Goal: Check status: Check status

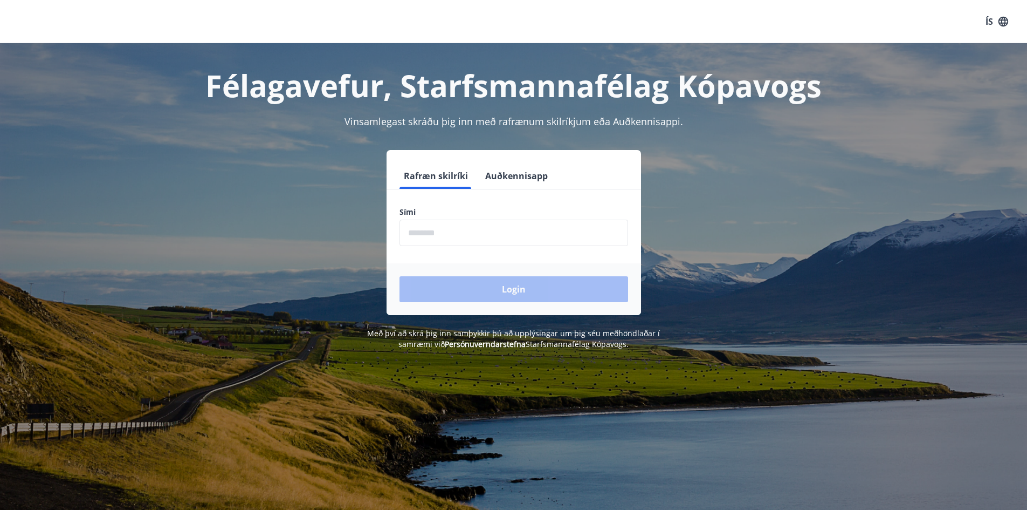
click at [550, 244] on input "phone" at bounding box center [514, 232] width 229 height 26
type input "********"
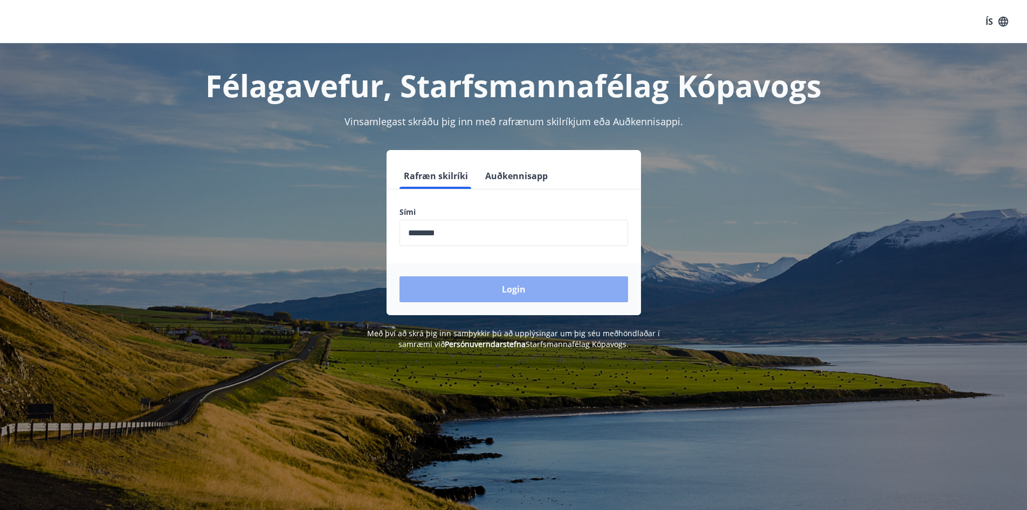
click at [513, 280] on button "Login" at bounding box center [514, 289] width 229 height 26
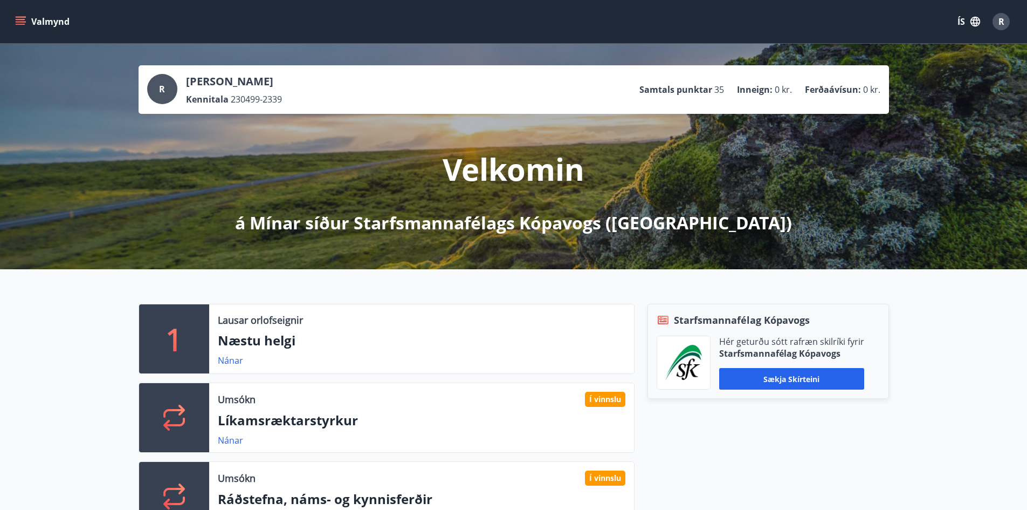
click at [19, 17] on icon "menu" at bounding box center [22, 17] width 12 height 1
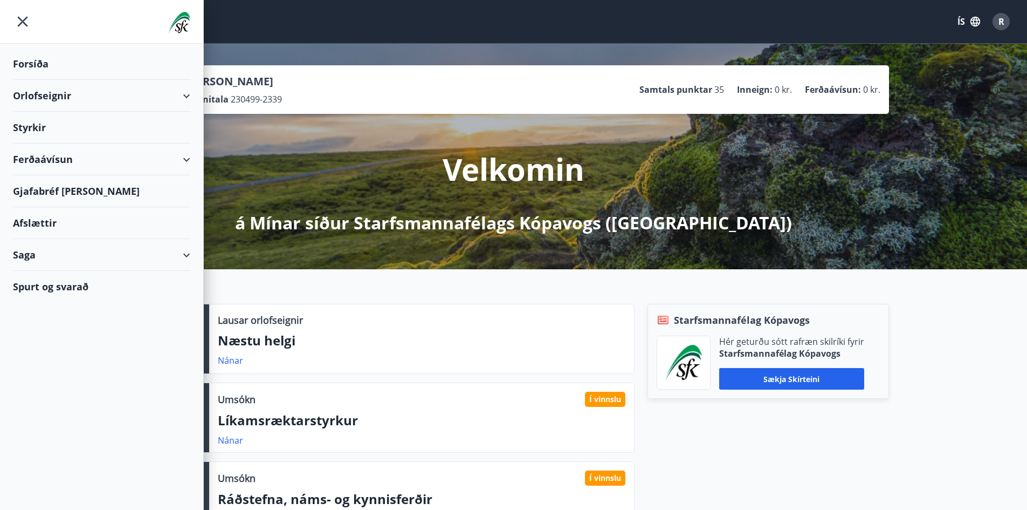
click at [188, 253] on div "Saga" at bounding box center [101, 255] width 177 height 32
click at [45, 384] on div "Styrkjasaga" at bounding box center [102, 395] width 160 height 23
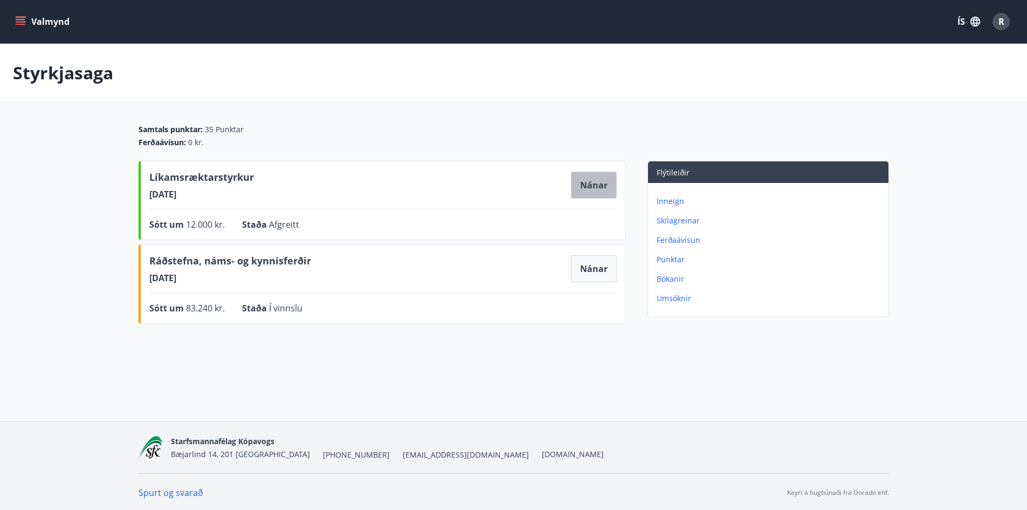
click at [585, 185] on button "Nánar" at bounding box center [594, 184] width 46 height 27
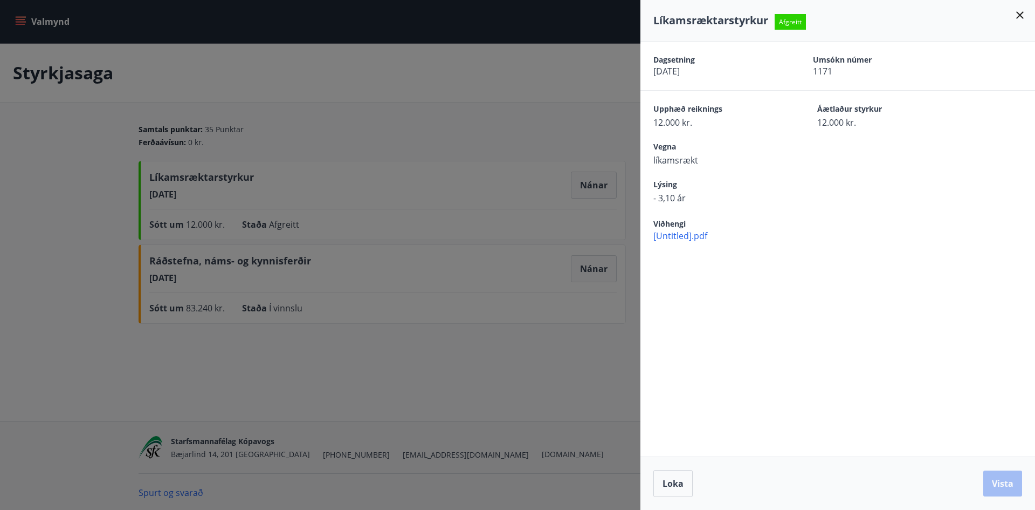
click at [552, 133] on div at bounding box center [517, 255] width 1035 height 510
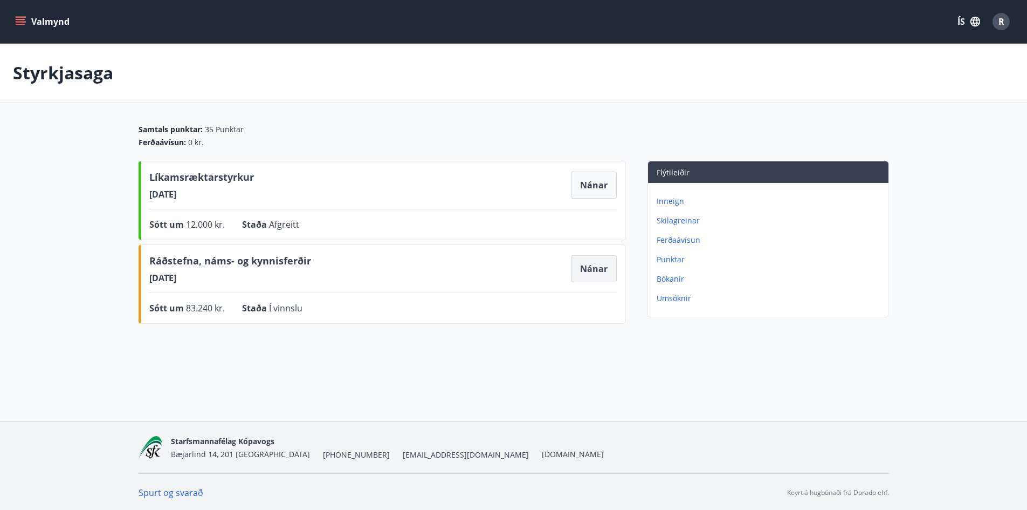
click at [580, 271] on button "Nánar" at bounding box center [594, 268] width 46 height 27
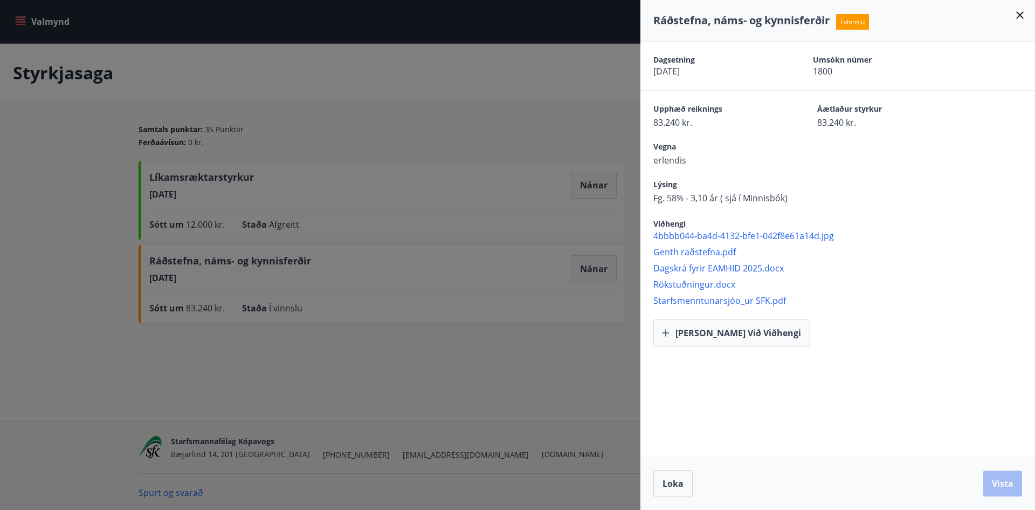
click at [531, 349] on div at bounding box center [517, 255] width 1035 height 510
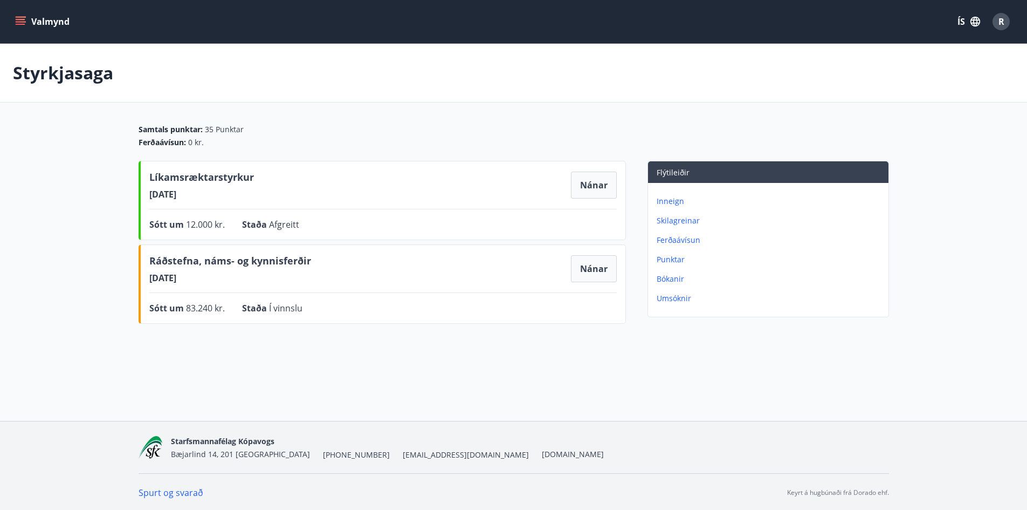
click at [15, 24] on icon "menu" at bounding box center [20, 21] width 11 height 11
click at [693, 222] on p "Skilagreinar" at bounding box center [771, 220] width 228 height 11
